Goal: Task Accomplishment & Management: Use online tool/utility

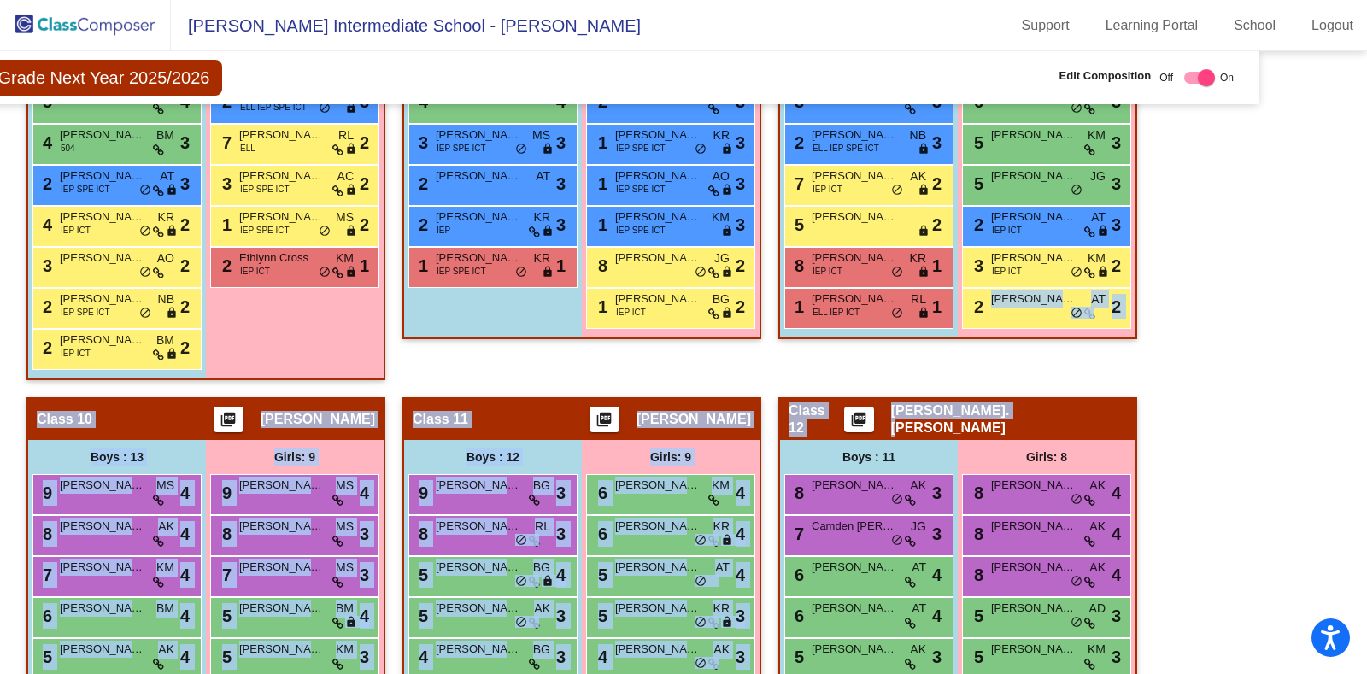
scroll to position [2002, 98]
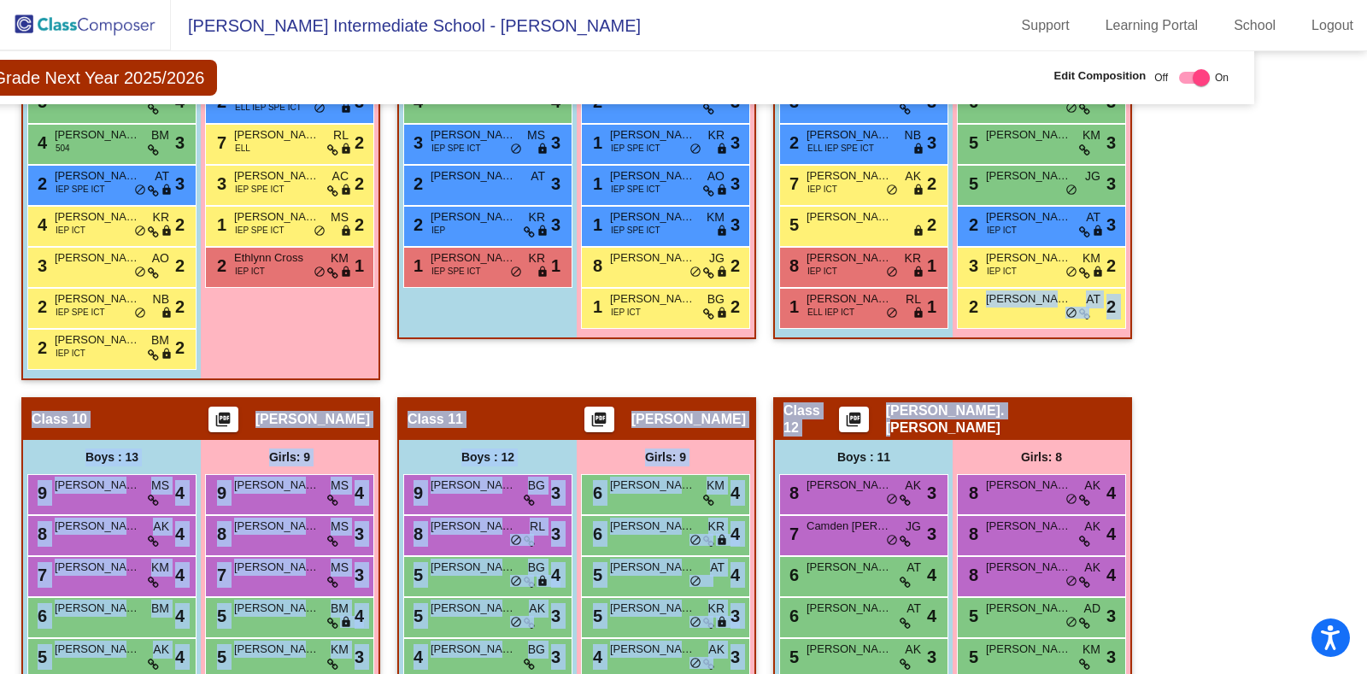
drag, startPoint x: 1354, startPoint y: 367, endPoint x: 1366, endPoint y: 423, distance: 56.8
click at [1366, 423] on mat-sidenav-content "Fifth Grade Next Year 2025/2026 Edit Composition Off On Incoming Digital Data W…" at bounding box center [683, 362] width 1367 height 623
click at [1334, 421] on mat-sidenav-content "Fifth Grade Next Year 2025/2026 Edit Composition Off On Incoming Digital Data W…" at bounding box center [683, 362] width 1367 height 623
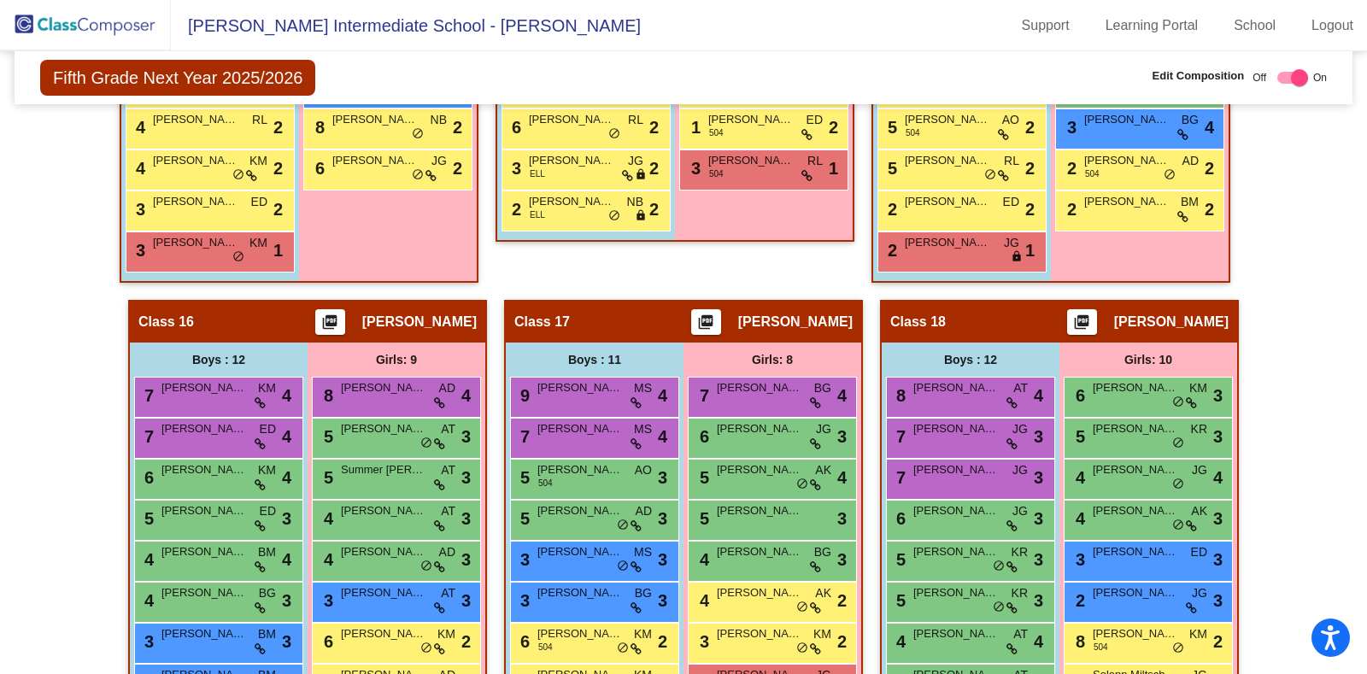
scroll to position [3511, 0]
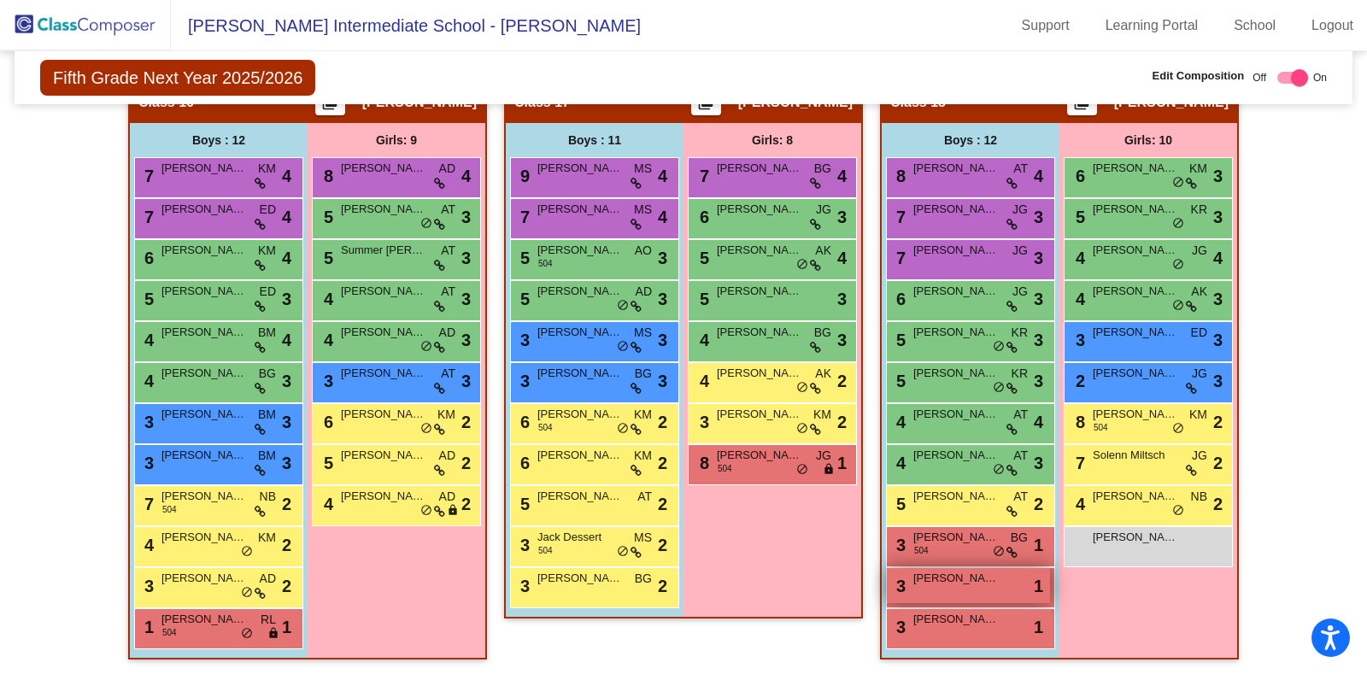
click at [975, 574] on span "[PERSON_NAME]" at bounding box center [955, 578] width 85 height 17
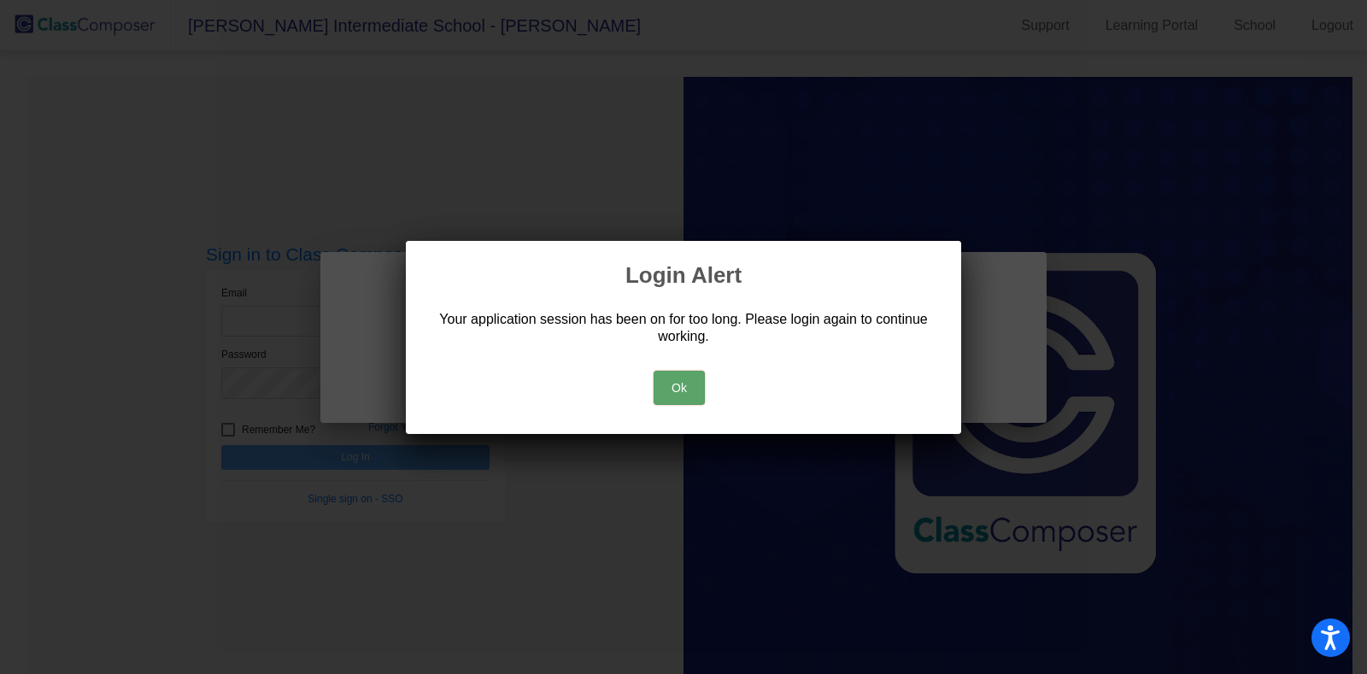
click at [692, 381] on button "Ok" at bounding box center [678, 388] width 51 height 34
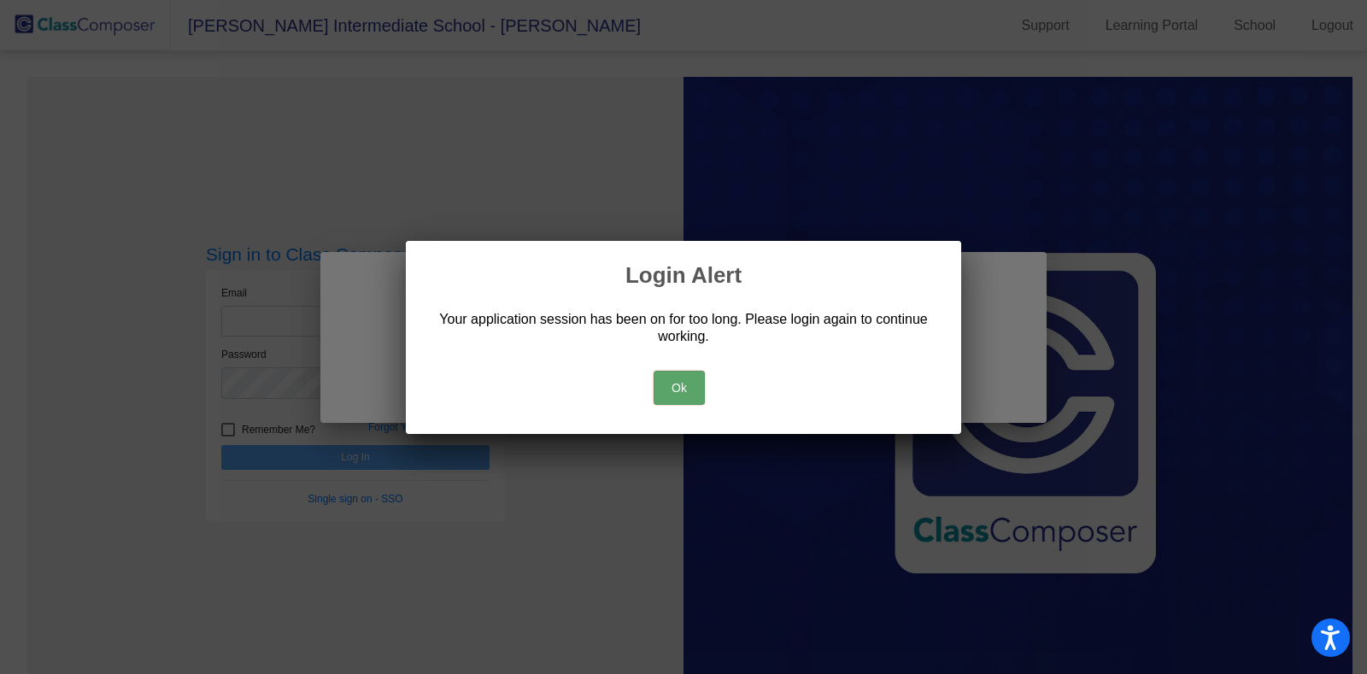
click at [692, 381] on button "Ok" at bounding box center [678, 388] width 51 height 34
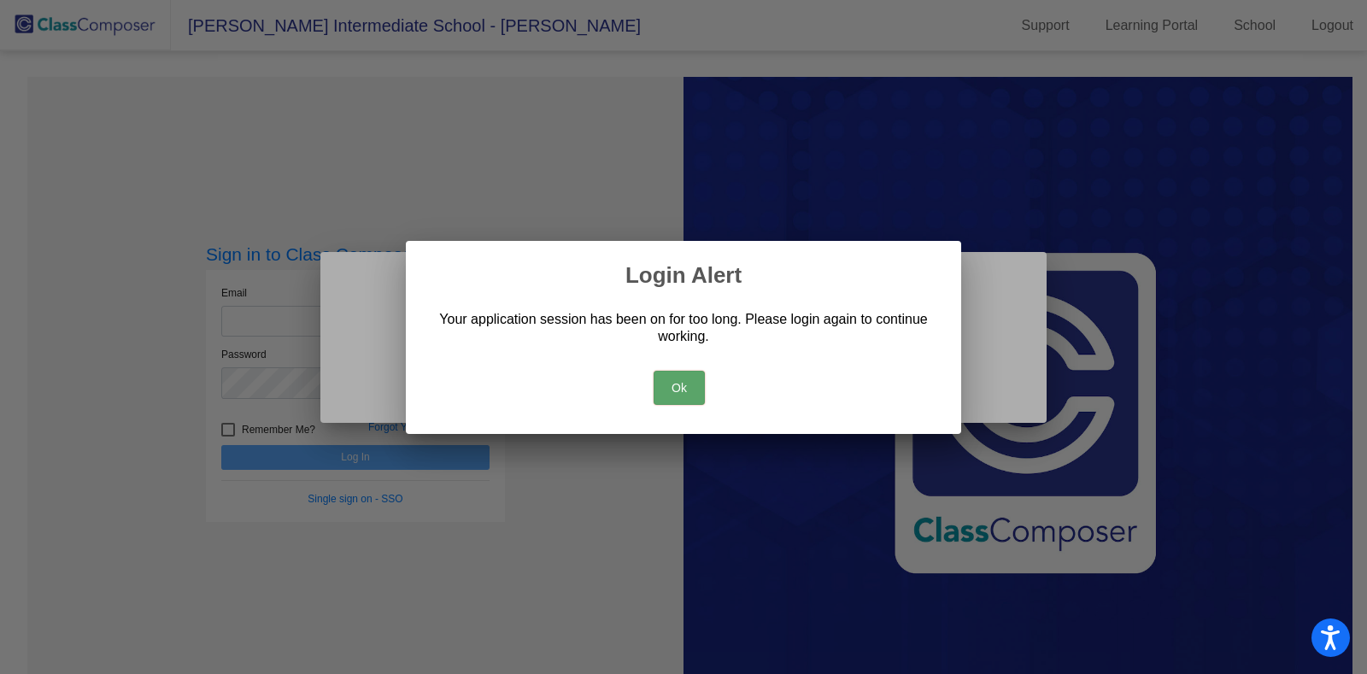
click at [692, 381] on button "Ok" at bounding box center [678, 388] width 51 height 34
